Goal: Task Accomplishment & Management: Manage account settings

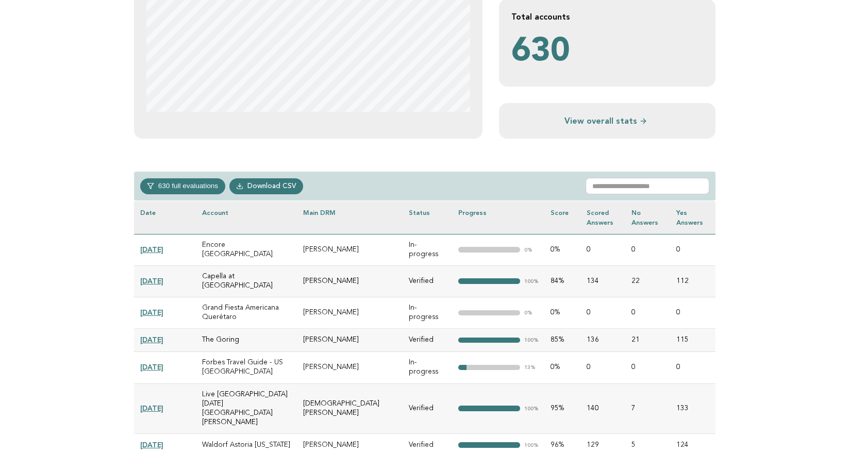
scroll to position [293, 0]
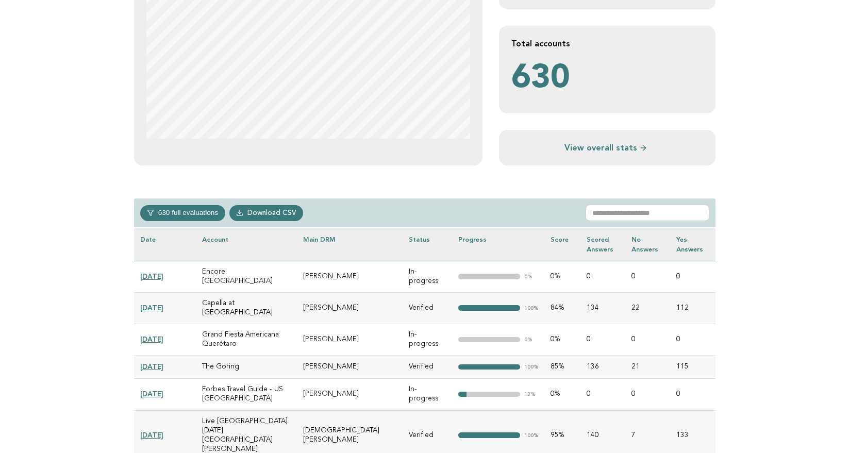
click at [174, 211] on button "630 full evaluations" at bounding box center [182, 212] width 85 height 15
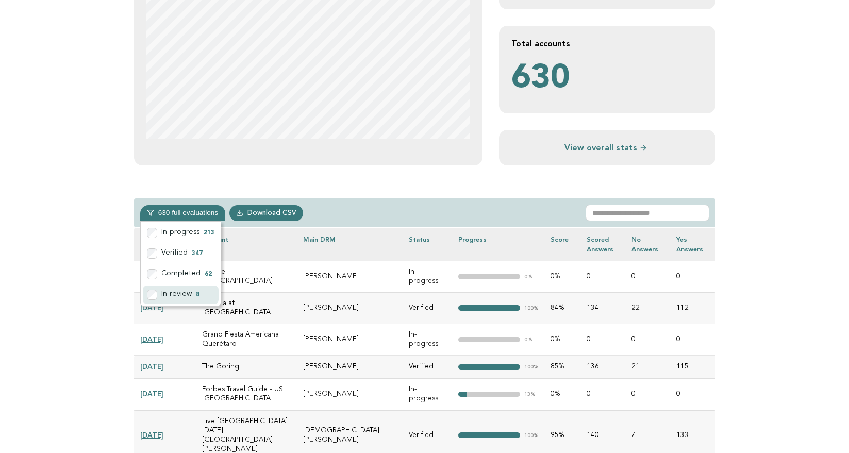
click at [189, 292] on label "In-review 8" at bounding box center [181, 295] width 76 height 19
